Goal: Find contact information: Find contact information

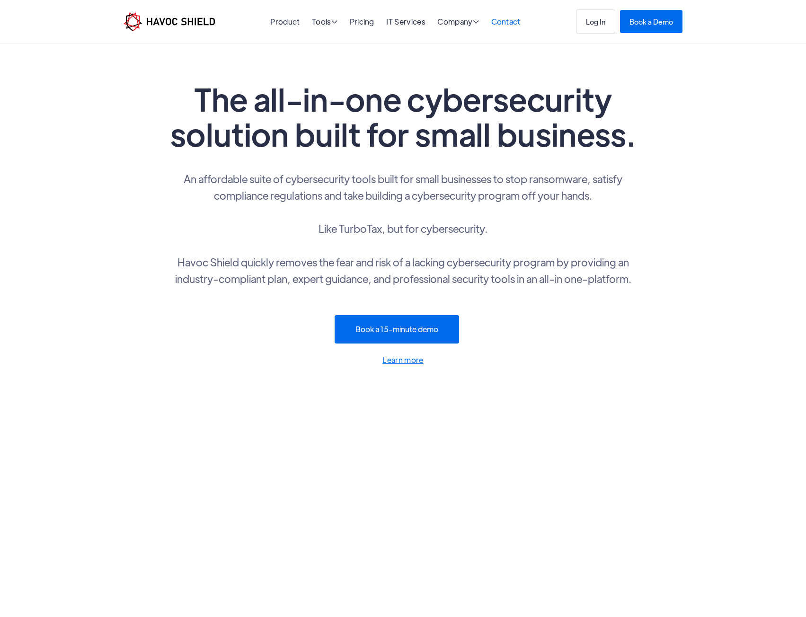
click at [504, 26] on link "Contact" at bounding box center [505, 22] width 29 height 10
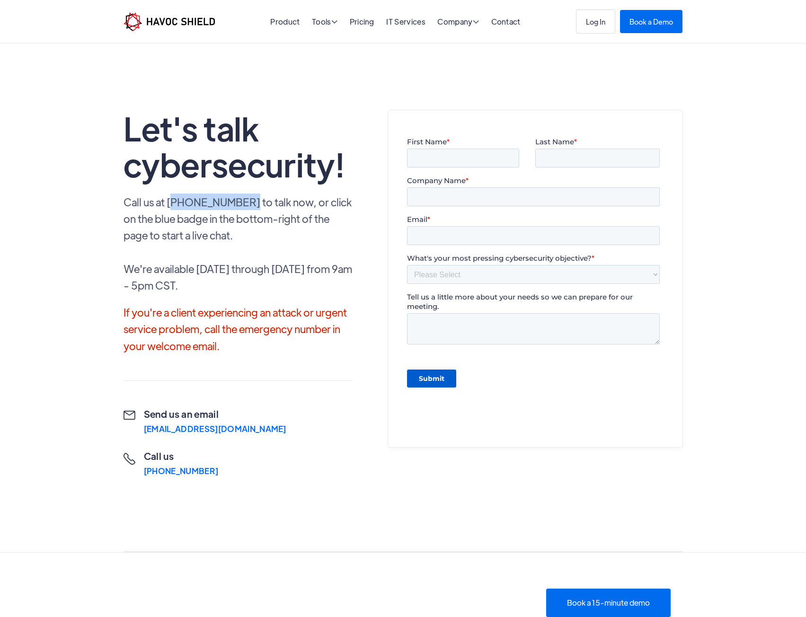
drag, startPoint x: 247, startPoint y: 201, endPoint x: 172, endPoint y: 202, distance: 75.2
click at [172, 202] on p "Call us at [PHONE_NUMBER] to talk now, or click on the blue badge in the bottom…" at bounding box center [237, 243] width 229 height 100
copy p "888) 484-2862"
